Goal: Go to known website: Access a specific website the user already knows

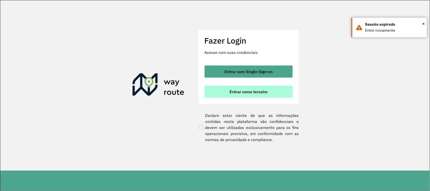
click at [242, 93] on span "Entrar como terceiro" at bounding box center [249, 92] width 38 height 4
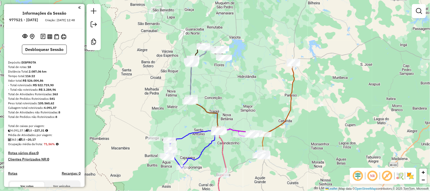
drag, startPoint x: 209, startPoint y: 79, endPoint x: 231, endPoint y: 99, distance: 29.6
click at [230, 102] on div "Janela de atendimento Grade de atendimento Capacidade Transportadoras Veículos …" at bounding box center [215, 95] width 430 height 191
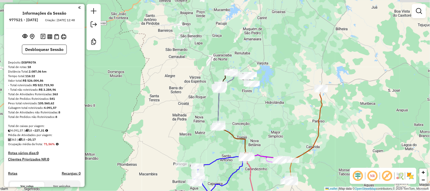
drag, startPoint x: 213, startPoint y: 55, endPoint x: 211, endPoint y: 67, distance: 12.3
click at [211, 67] on div "Janela de atendimento Grade de atendimento Capacidade Transportadoras Veículos …" at bounding box center [215, 95] width 430 height 191
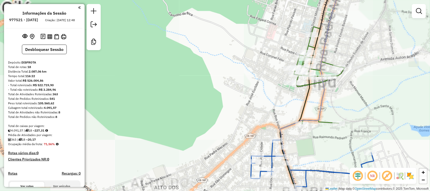
click at [236, 69] on div "Janela de atendimento Grade de atendimento Capacidade Transportadoras Veículos …" at bounding box center [215, 95] width 430 height 191
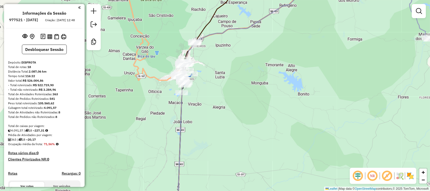
drag, startPoint x: 145, startPoint y: 118, endPoint x: 170, endPoint y: 122, distance: 25.5
click at [162, 120] on div "Janela de atendimento Grade de atendimento Capacidade Transportadoras Veículos …" at bounding box center [215, 95] width 430 height 191
